Goal: Information Seeking & Learning: Learn about a topic

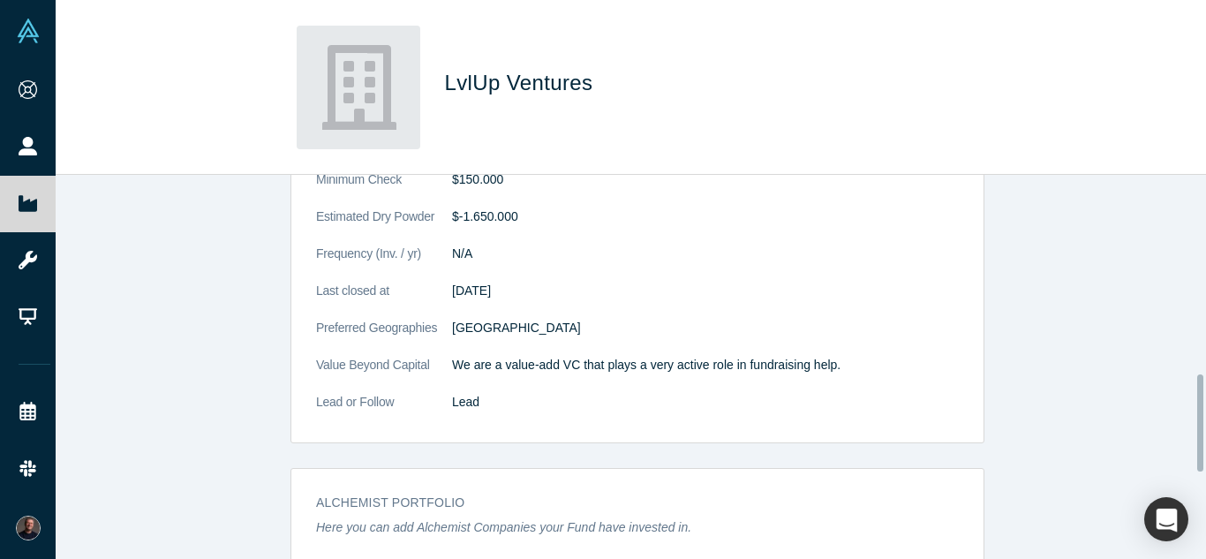
scroll to position [789, 0]
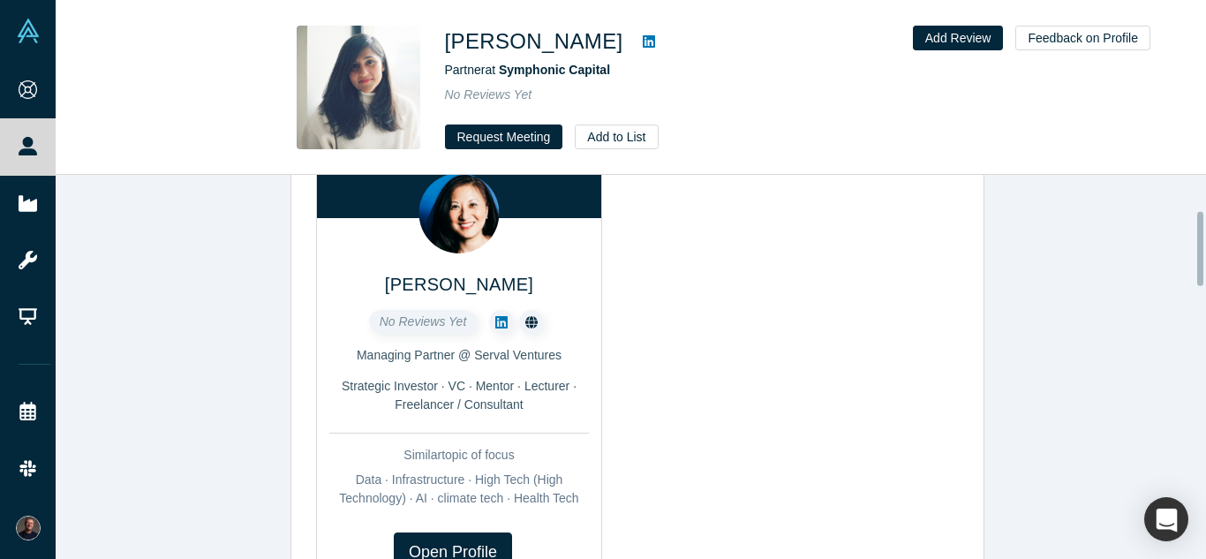
scroll to position [196, 0]
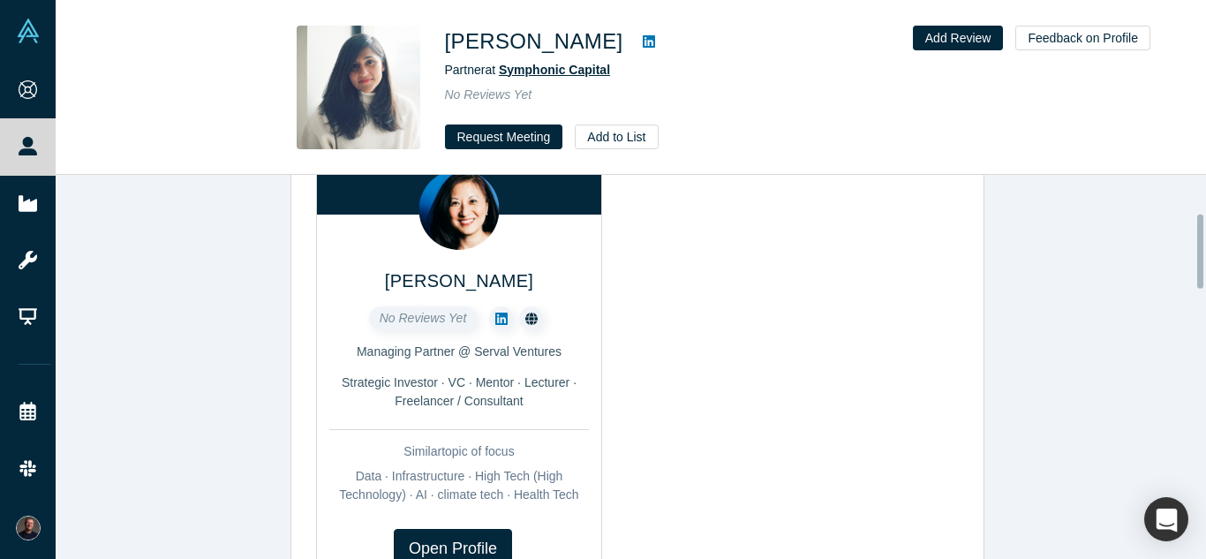
click at [564, 66] on span "Symphonic Capital" at bounding box center [554, 70] width 111 height 14
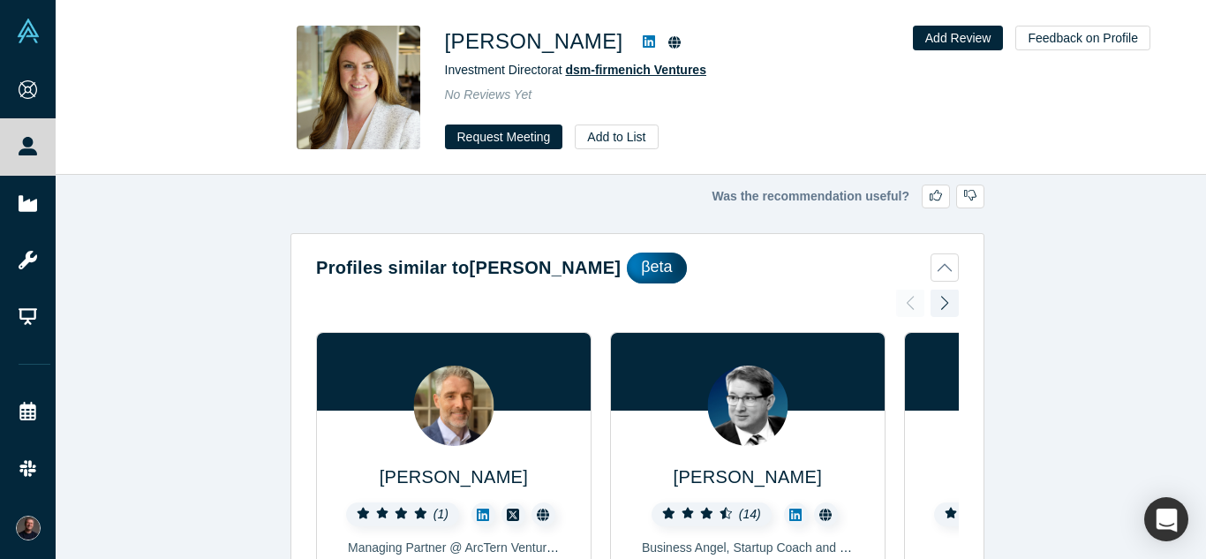
click at [597, 76] on span "dsm-firmenich Ventures" at bounding box center [635, 70] width 141 height 14
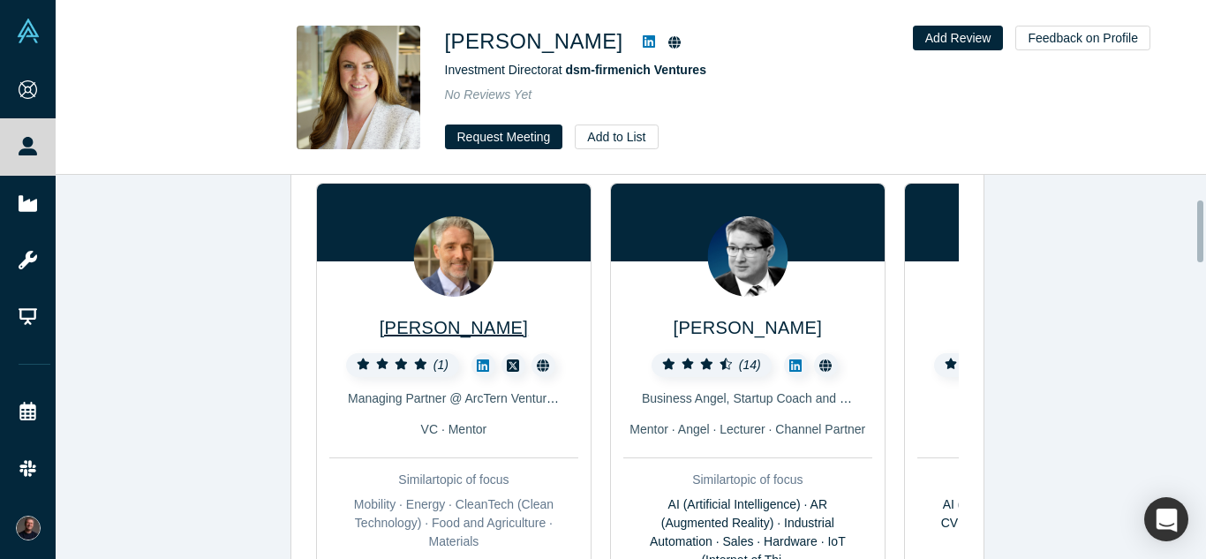
scroll to position [150, 0]
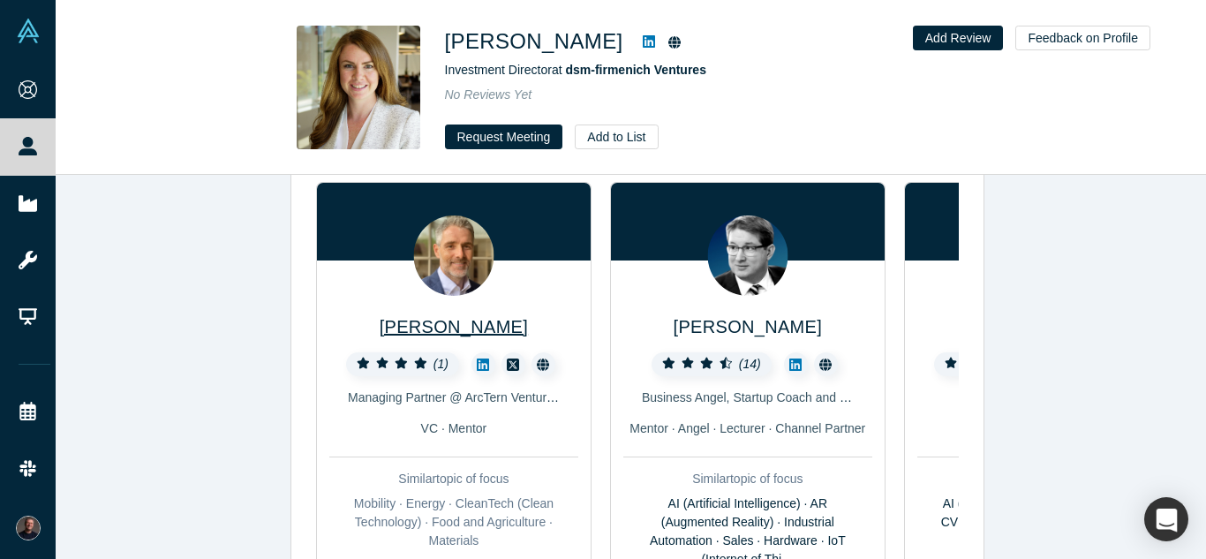
click at [452, 325] on span "Marc Faucher" at bounding box center [453, 326] width 148 height 19
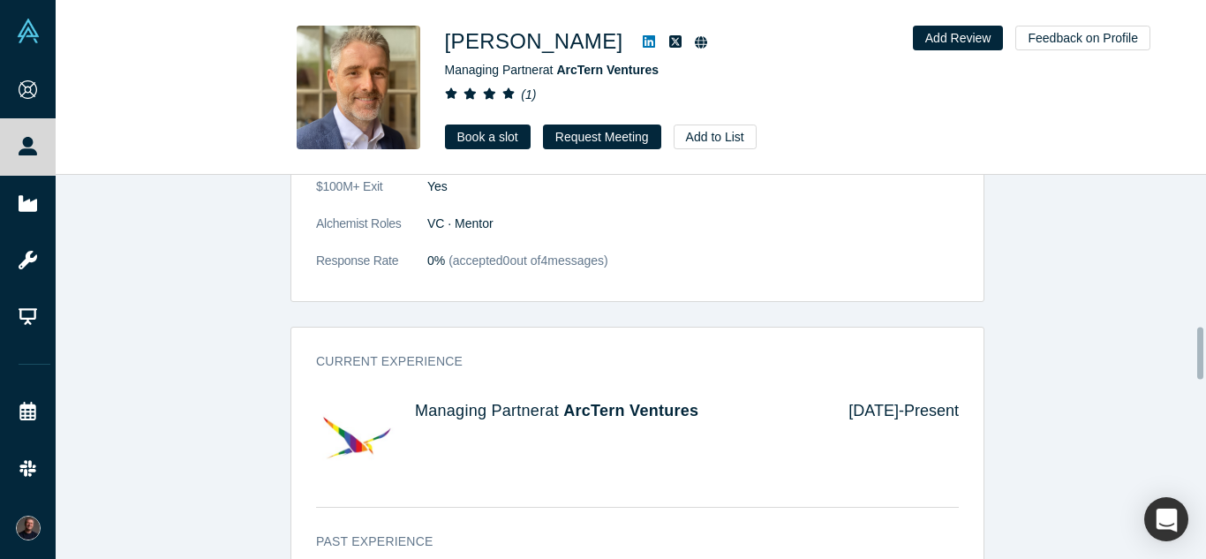
scroll to position [1139, 0]
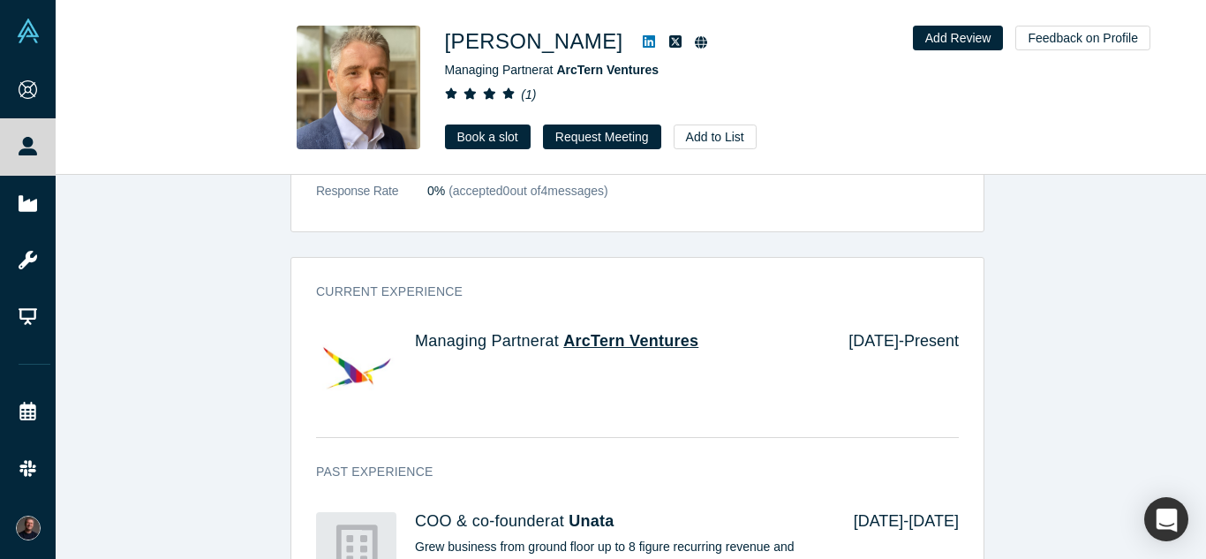
click at [595, 341] on span "ArcTern Ventures" at bounding box center [630, 341] width 135 height 18
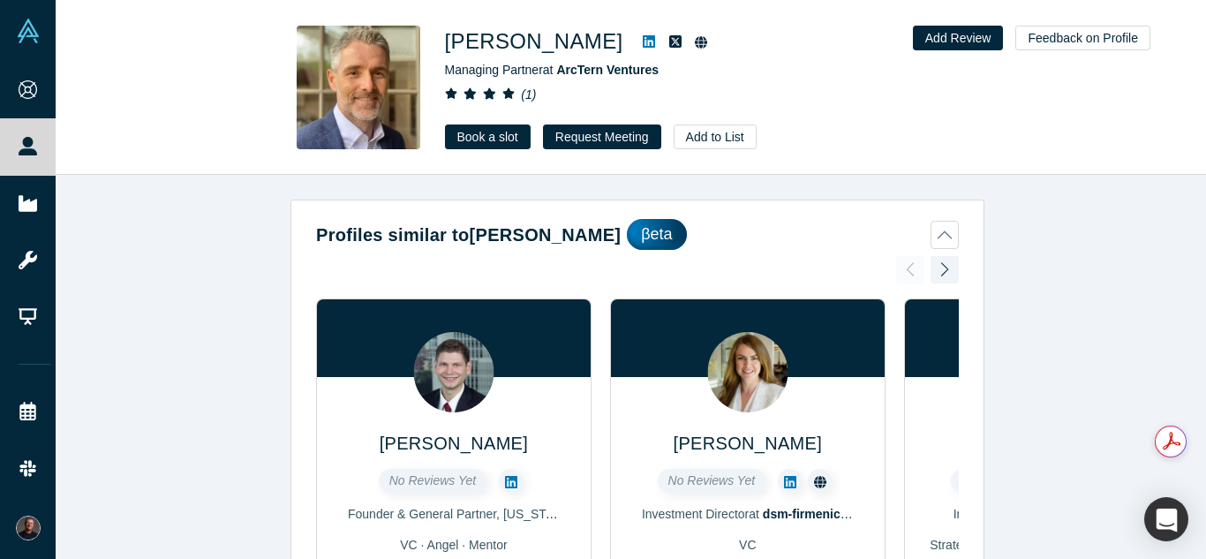
click at [642, 39] on icon at bounding box center [648, 41] width 12 height 12
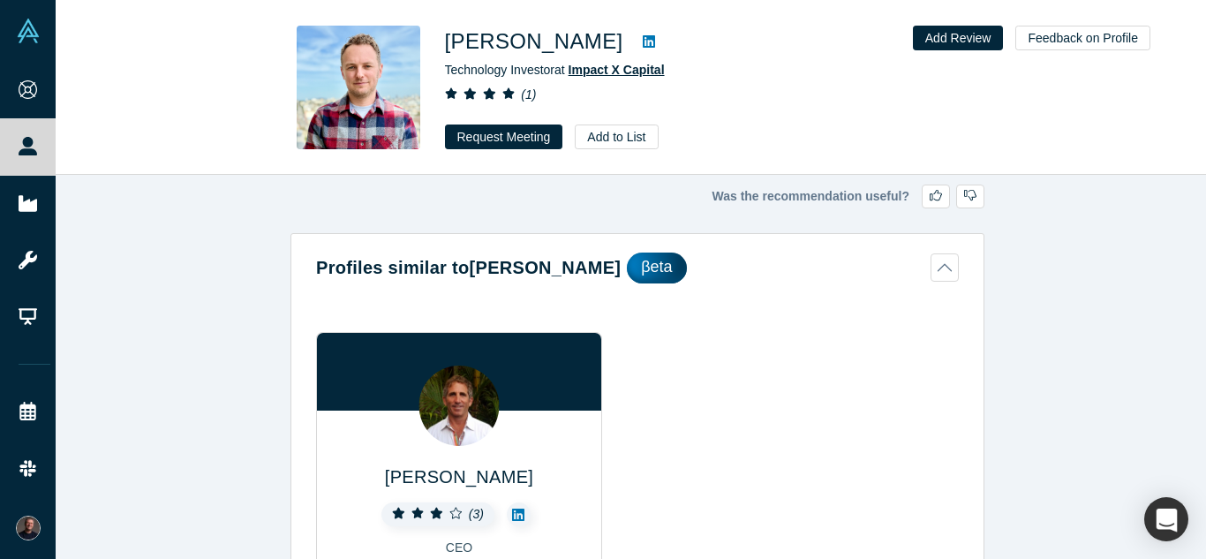
click at [610, 74] on span "Impact X Capital" at bounding box center [616, 70] width 96 height 14
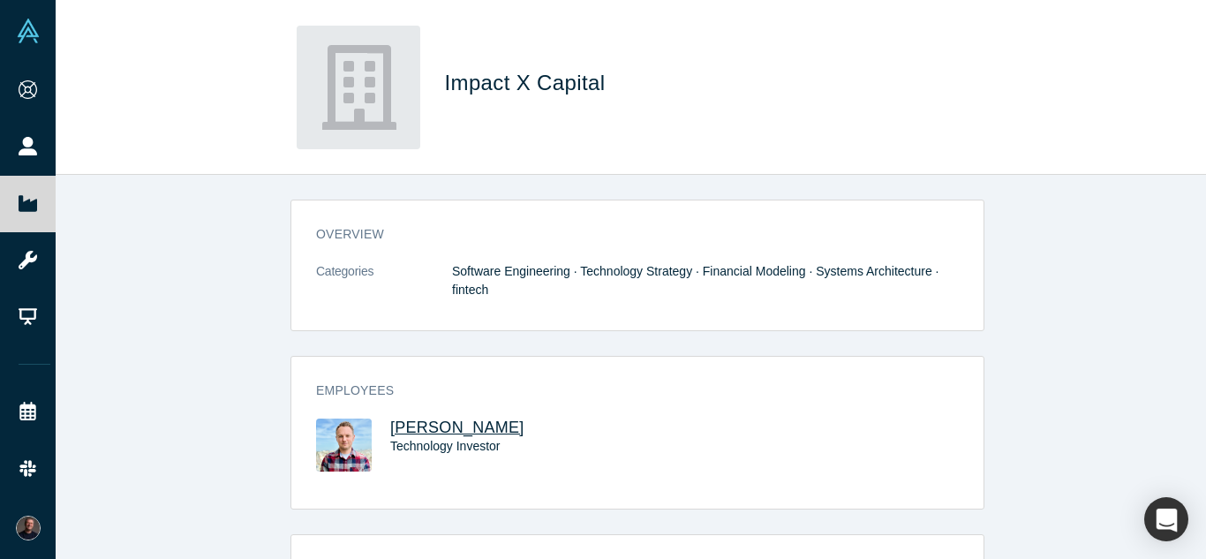
click at [423, 431] on span "Noah Sochet" at bounding box center [457, 427] width 134 height 18
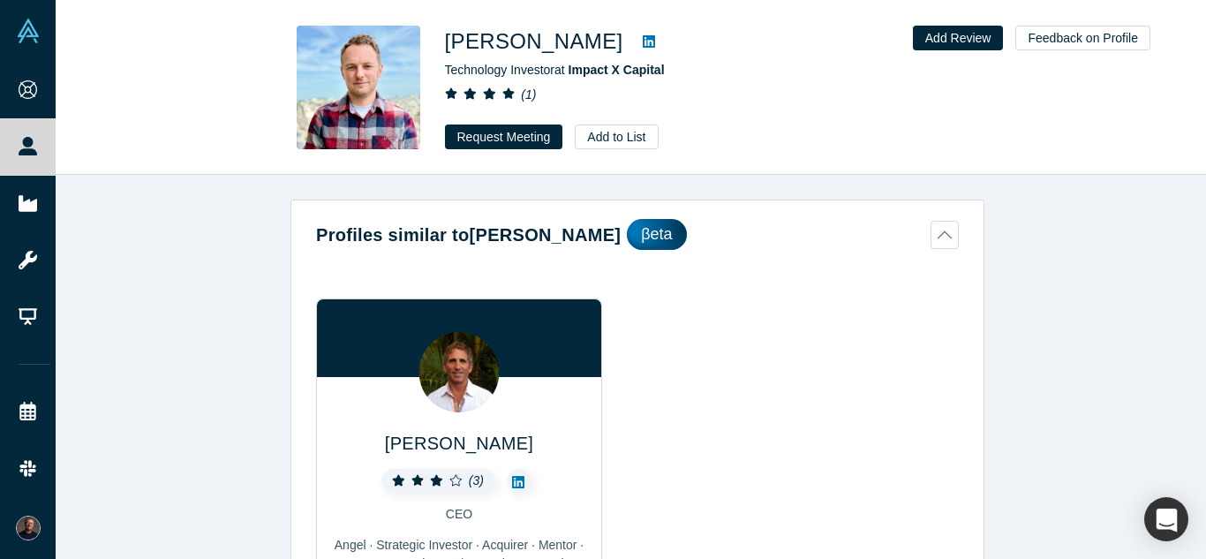
click at [642, 41] on icon at bounding box center [648, 41] width 12 height 14
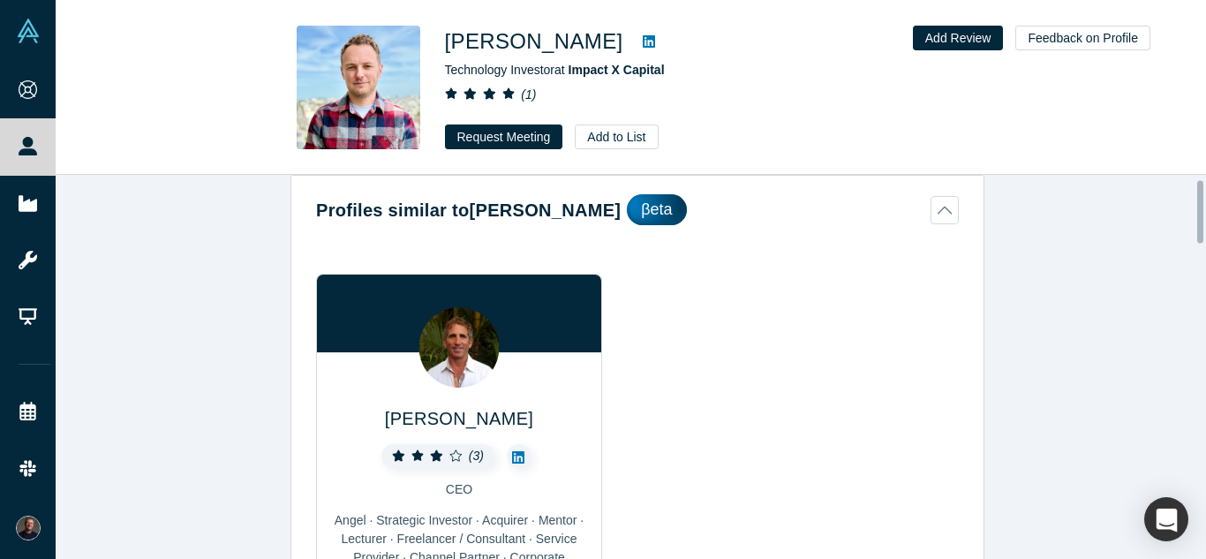
scroll to position [86, 0]
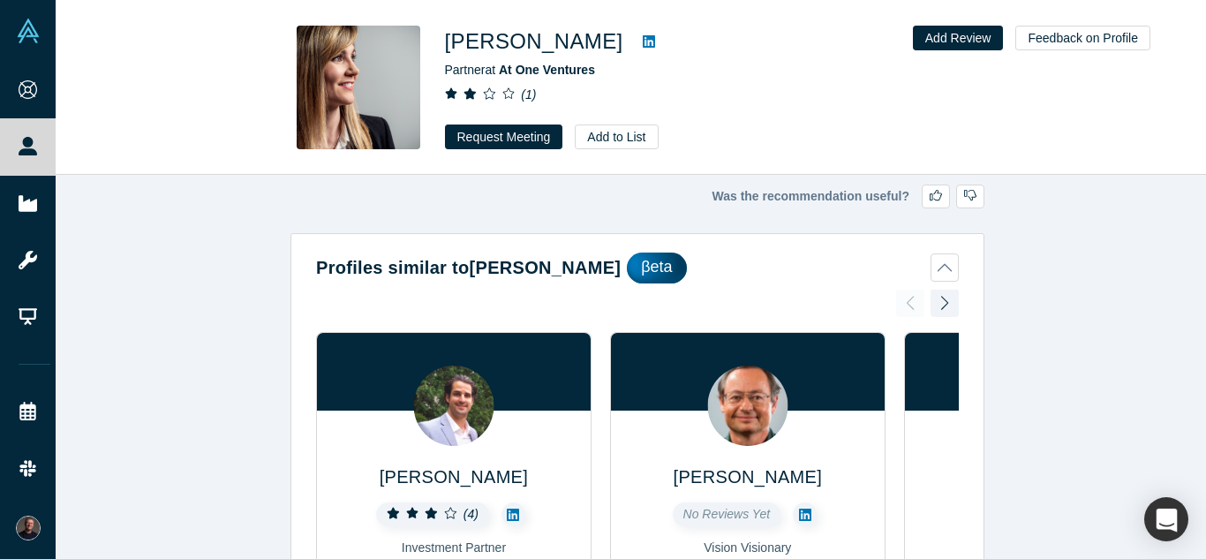
click at [642, 42] on icon at bounding box center [648, 41] width 12 height 14
click at [530, 93] on icon "( 1 )" at bounding box center [528, 94] width 15 height 14
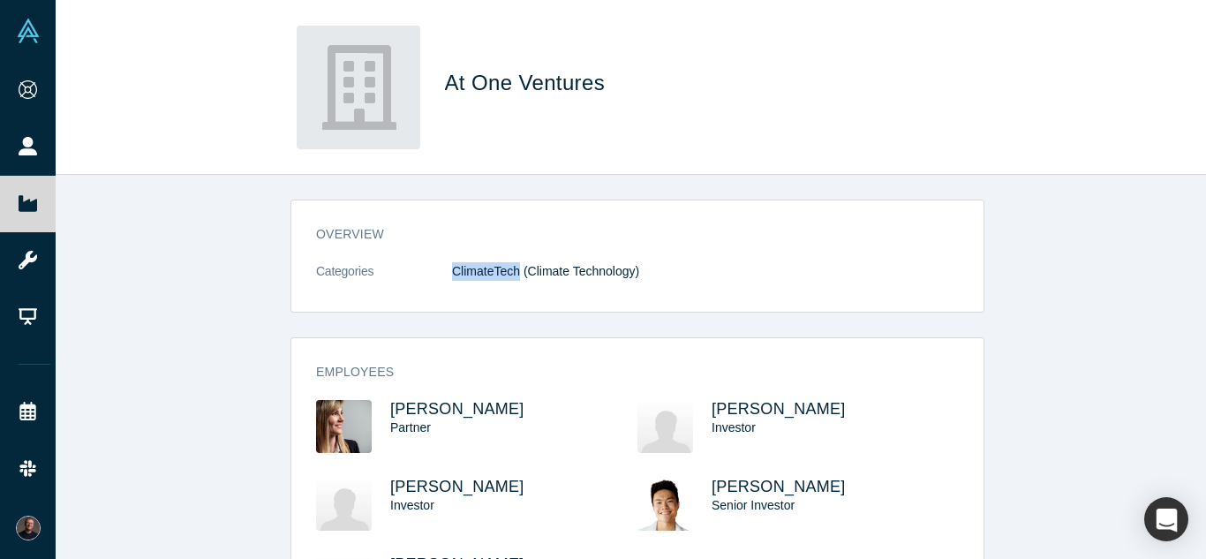
drag, startPoint x: 512, startPoint y: 275, endPoint x: 446, endPoint y: 276, distance: 66.2
click at [452, 276] on span "ClimateTech (Climate Technology)" at bounding box center [545, 271] width 187 height 14
copy span "ClimateTech"
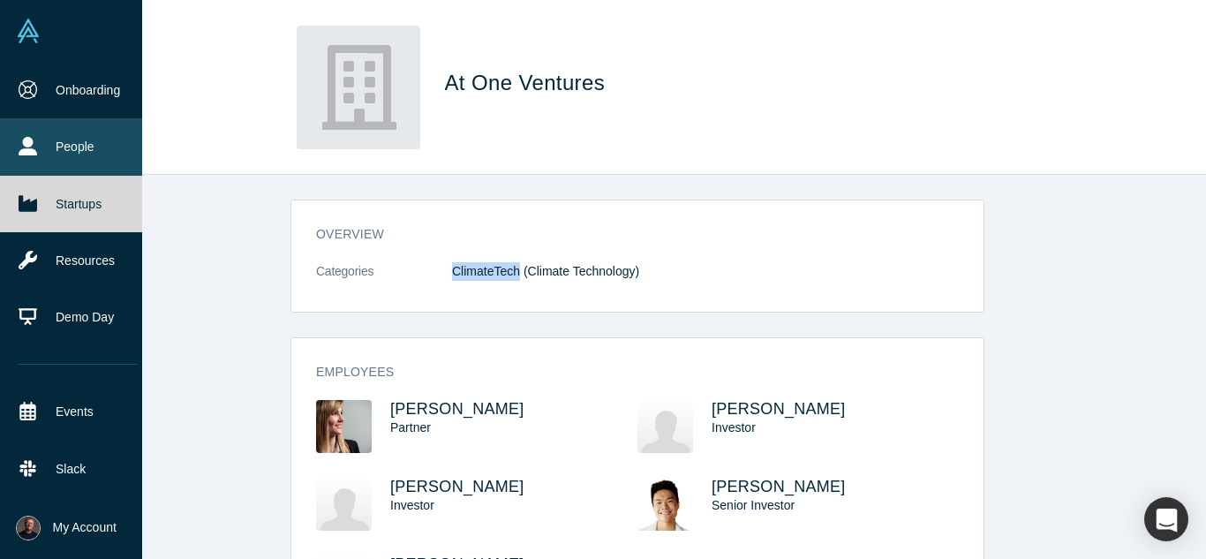
click at [34, 137] on icon at bounding box center [28, 146] width 19 height 19
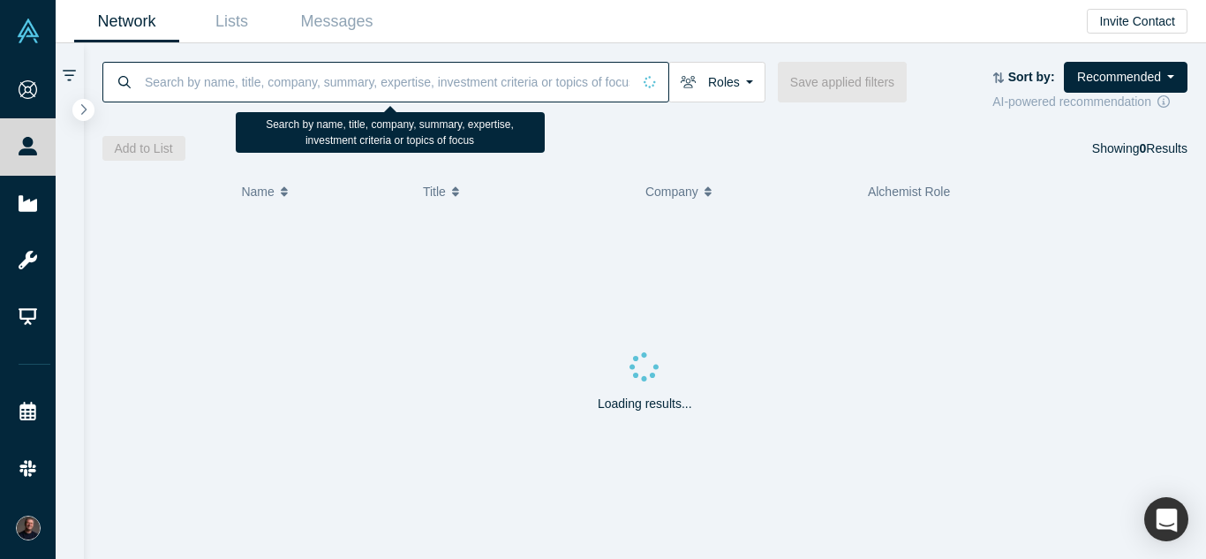
click at [364, 86] on input at bounding box center [387, 81] width 488 height 41
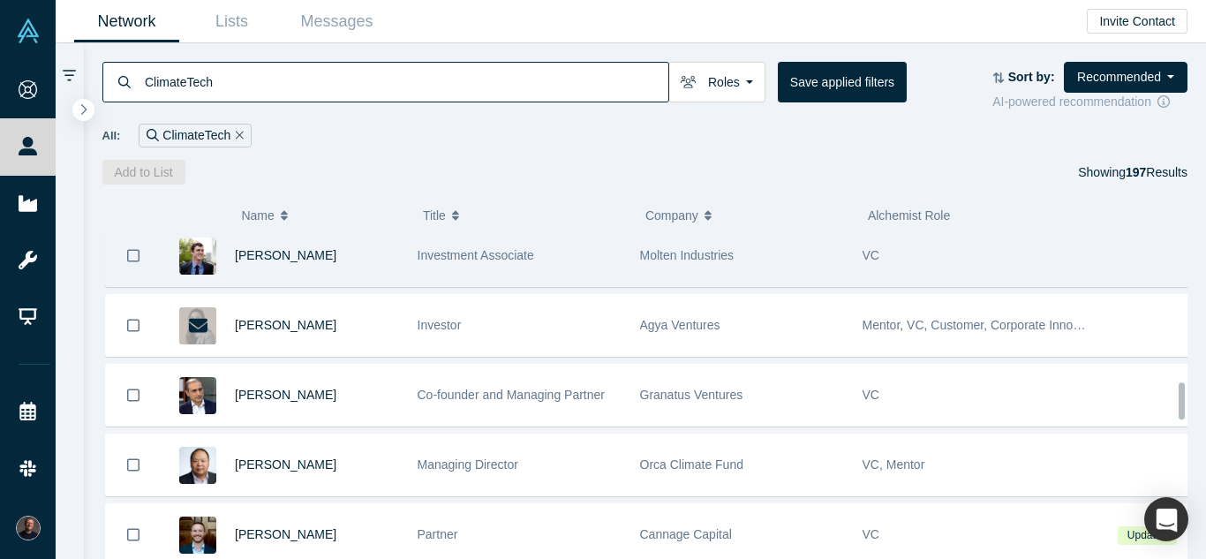
scroll to position [1289, 0]
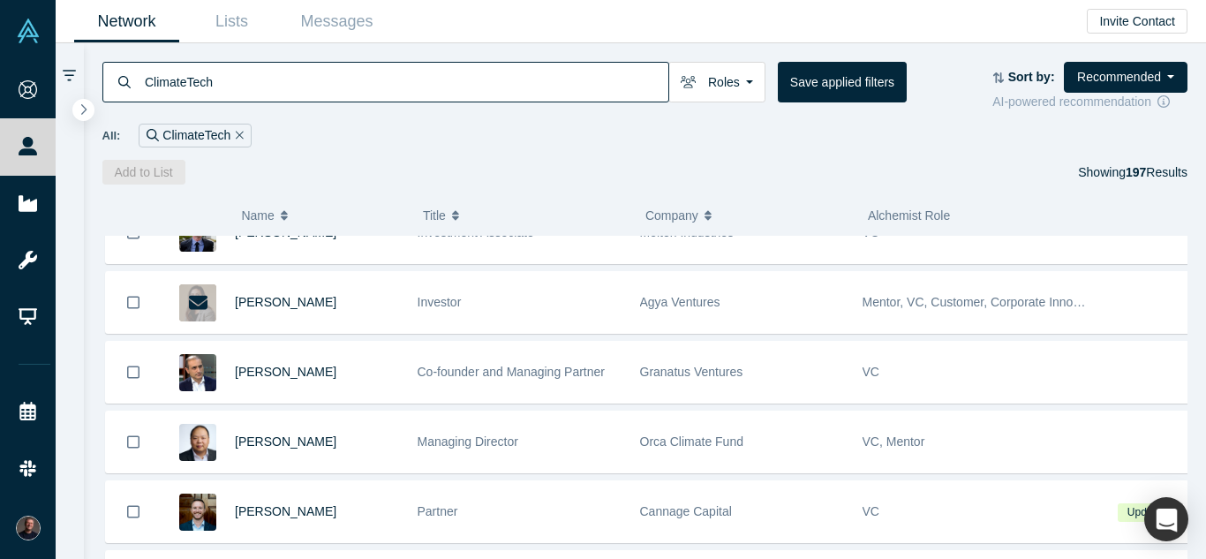
type input "ClimateTech"
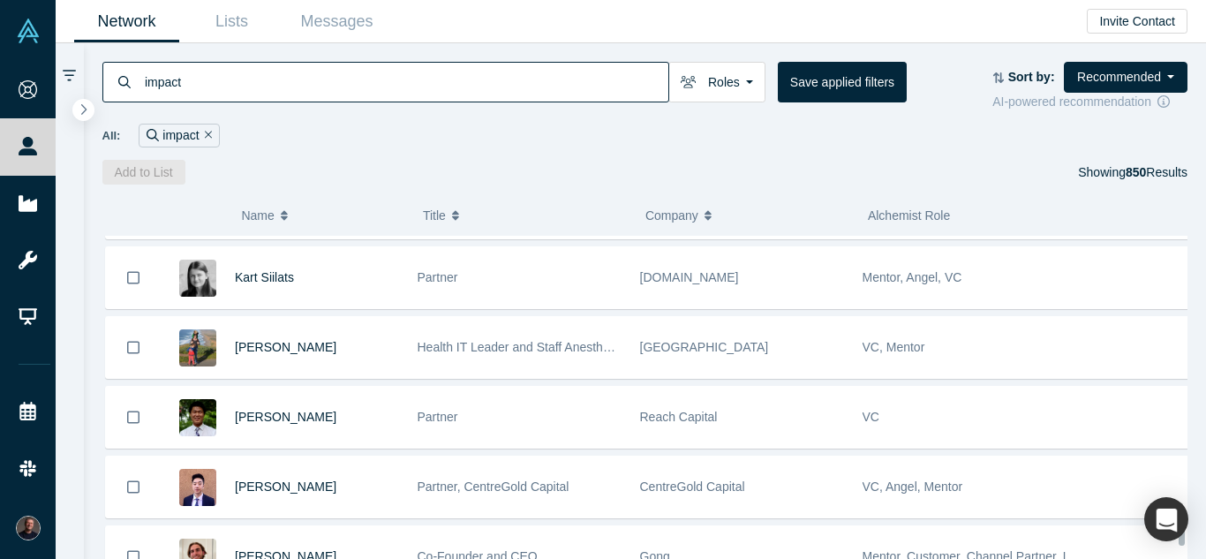
scroll to position [5284, 0]
